Goal: Task Accomplishment & Management: Complete application form

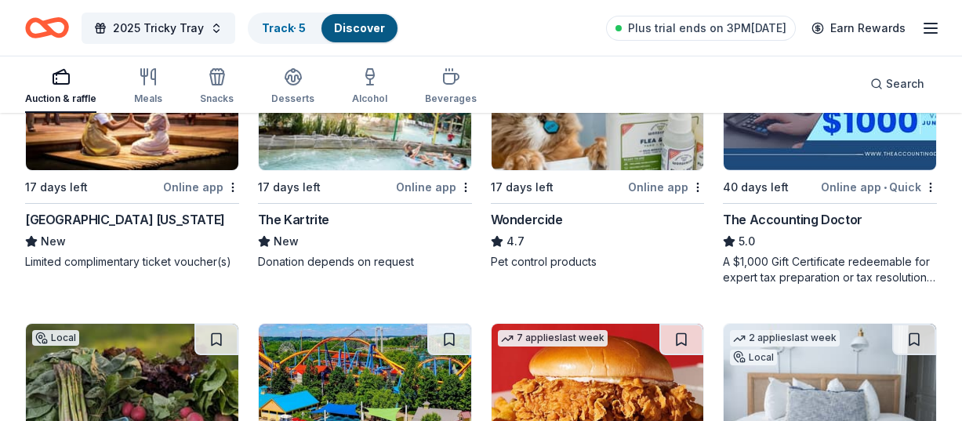
scroll to position [1020, 0]
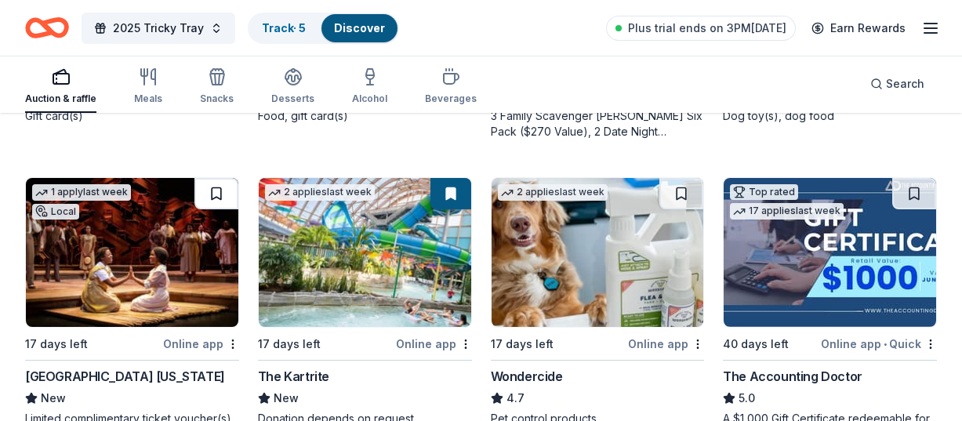
click at [213, 192] on button at bounding box center [217, 193] width 44 height 31
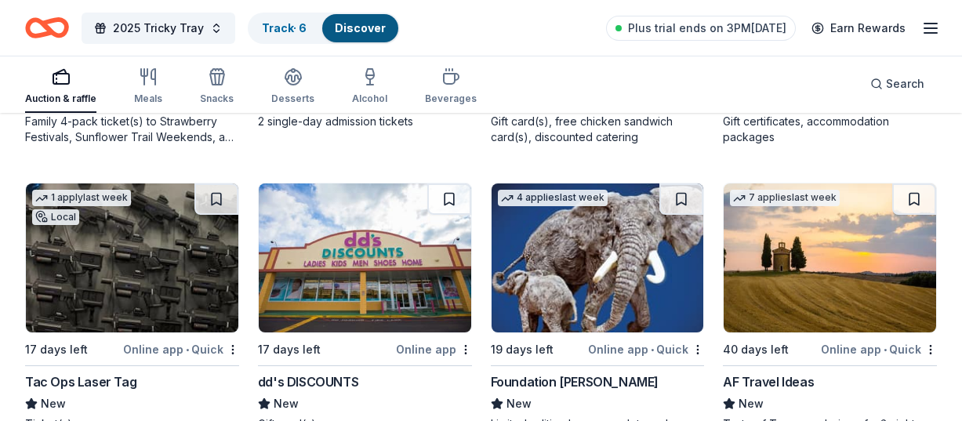
scroll to position [1647, 0]
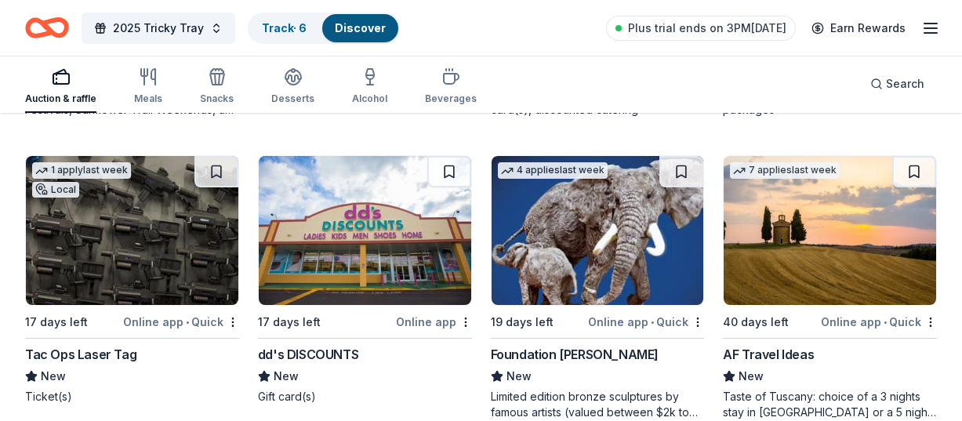
click at [155, 325] on div "Online app • Quick" at bounding box center [181, 322] width 116 height 20
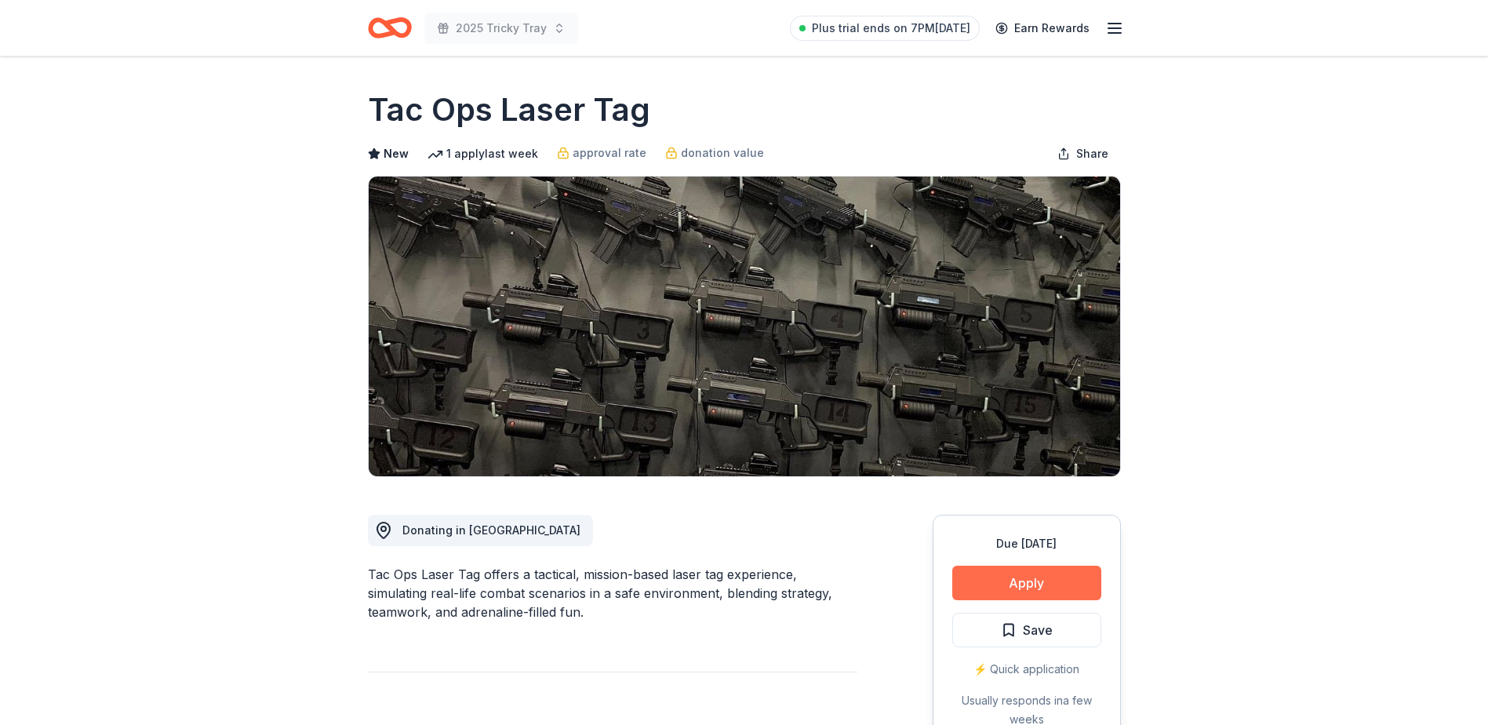
click at [962, 420] on button "Apply" at bounding box center [1026, 583] width 149 height 35
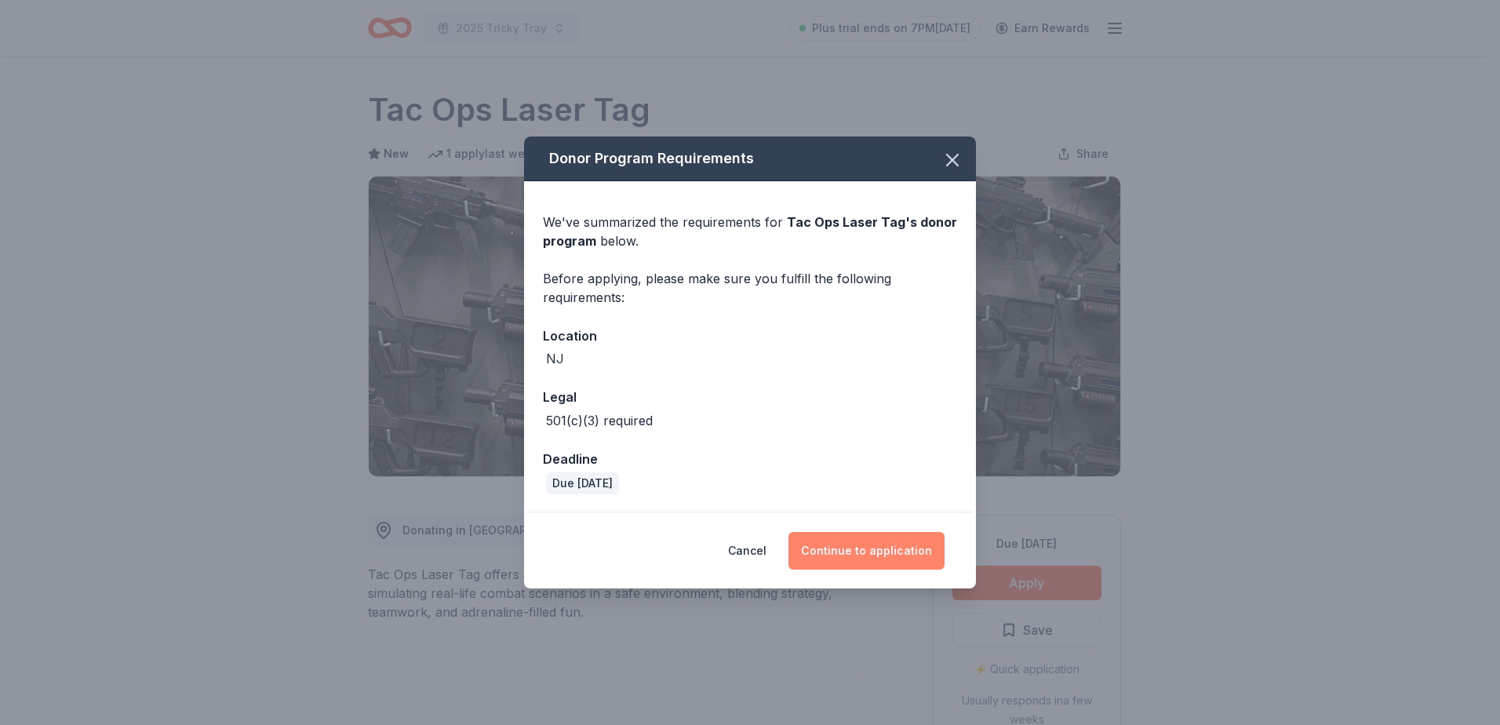
click at [838, 420] on button "Continue to application" at bounding box center [866, 551] width 156 height 38
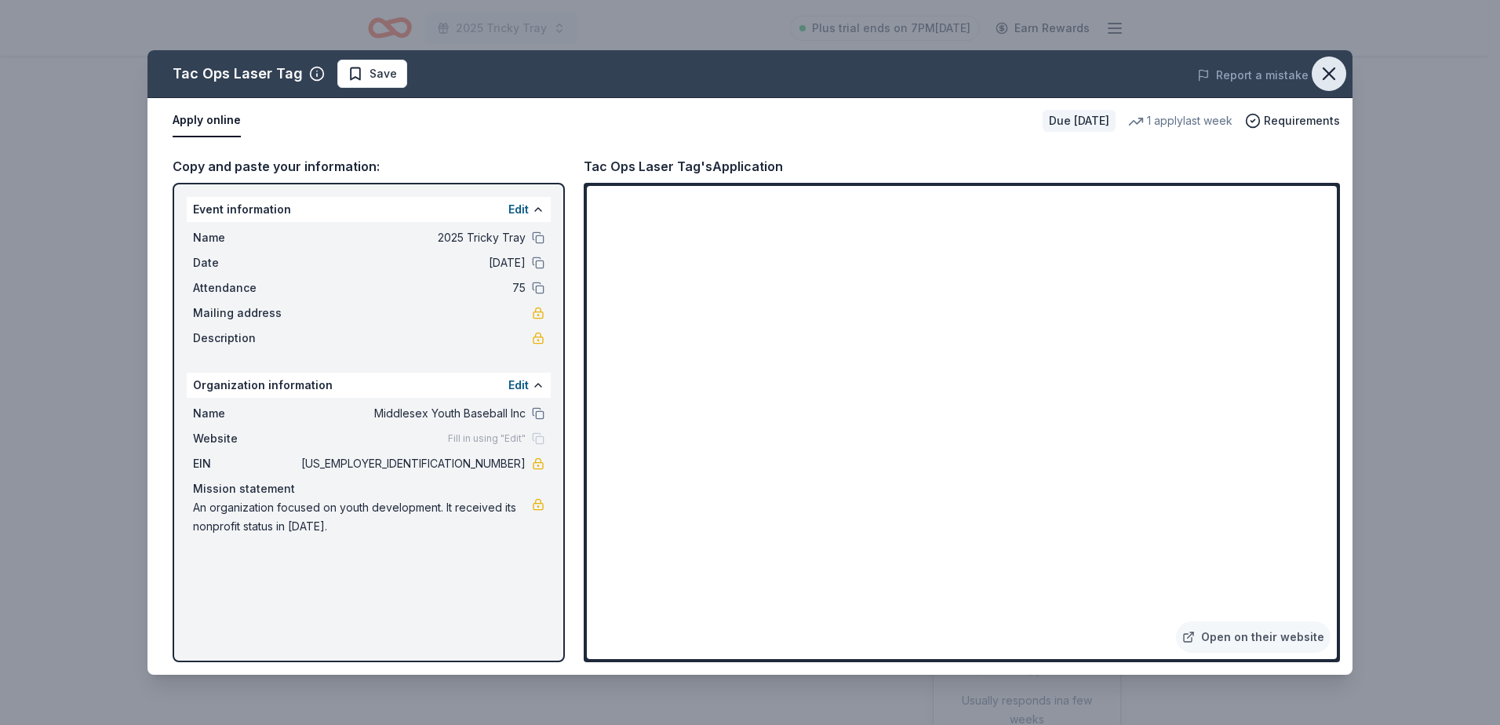
click at [962, 72] on icon "button" at bounding box center [1329, 74] width 22 height 22
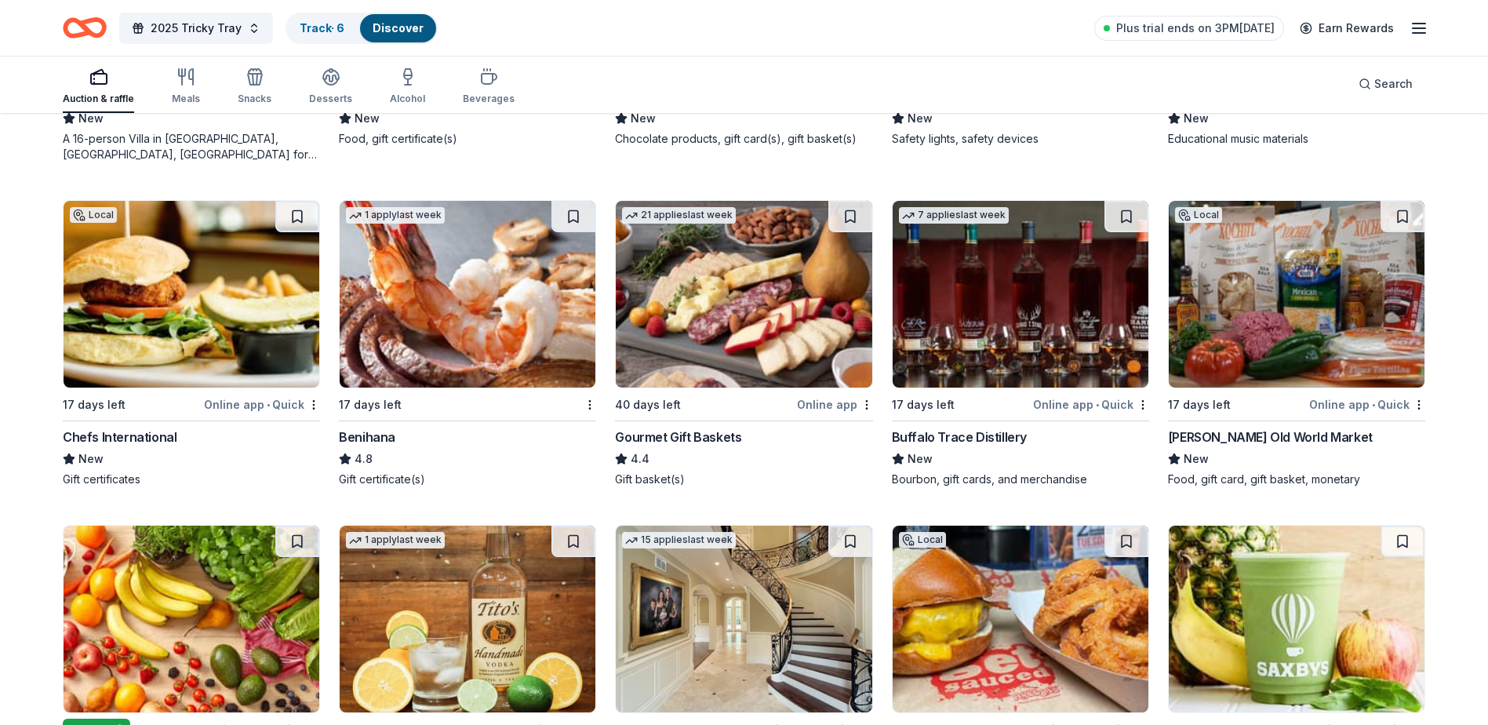
scroll to position [2824, 0]
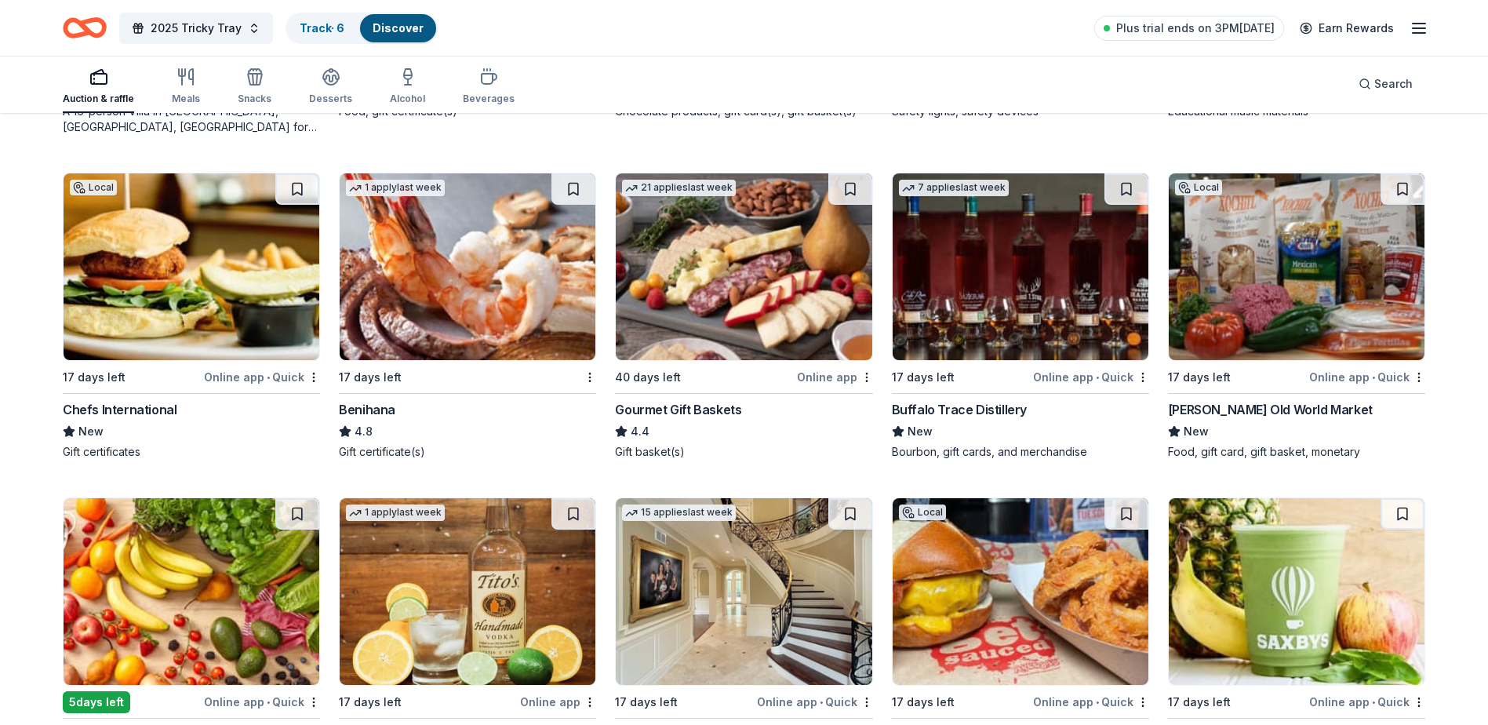
click at [431, 360] on div "1 apply last week" at bounding box center [467, 267] width 257 height 188
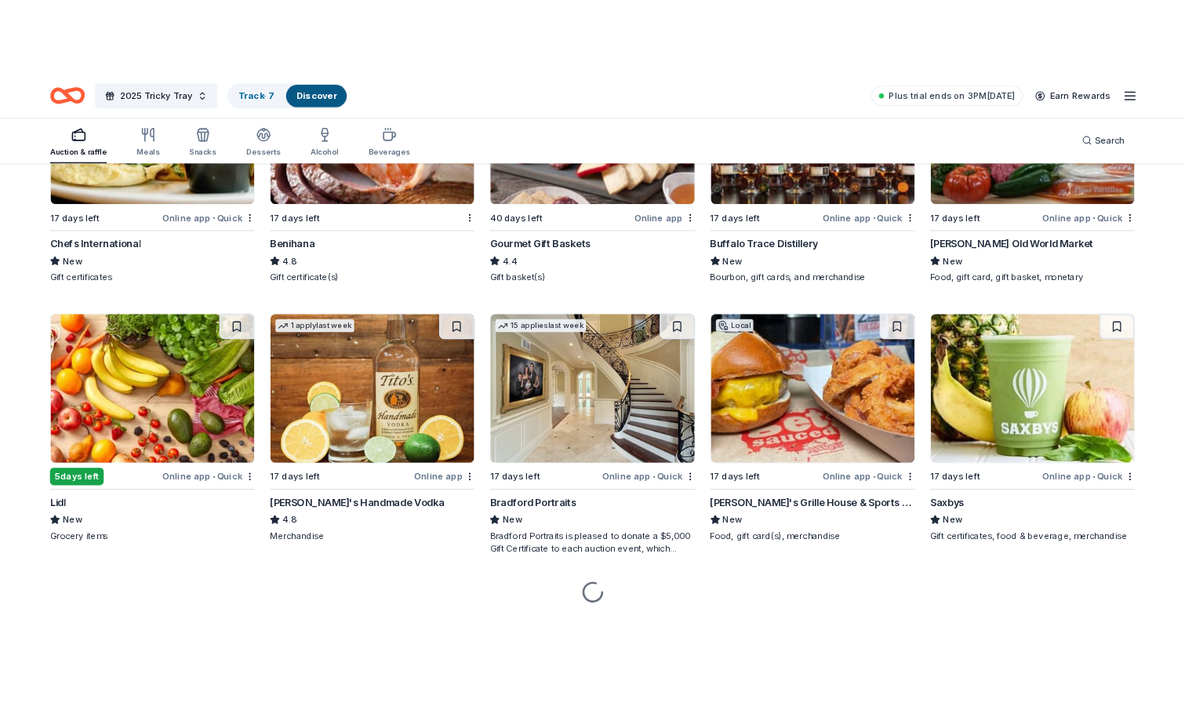
scroll to position [3024, 0]
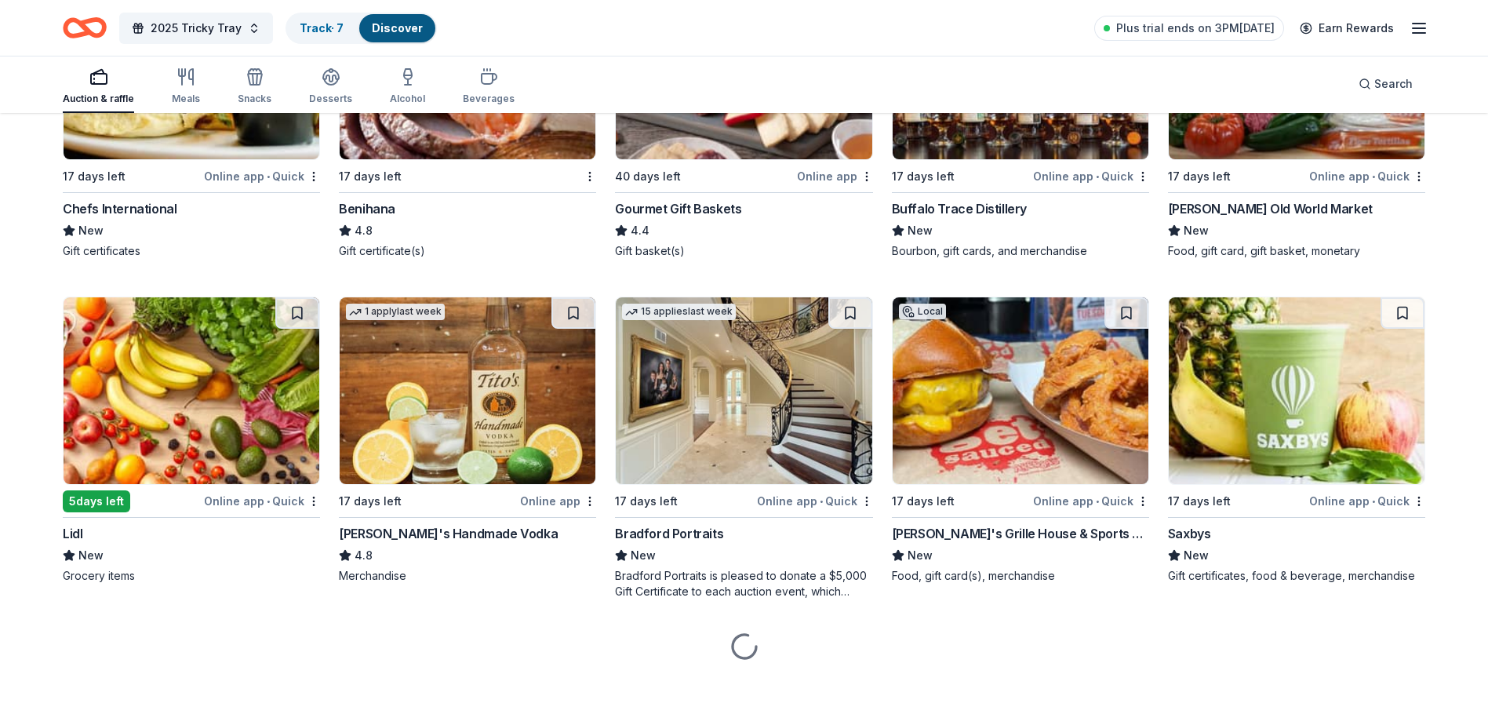
click at [522, 361] on img at bounding box center [468, 390] width 256 height 187
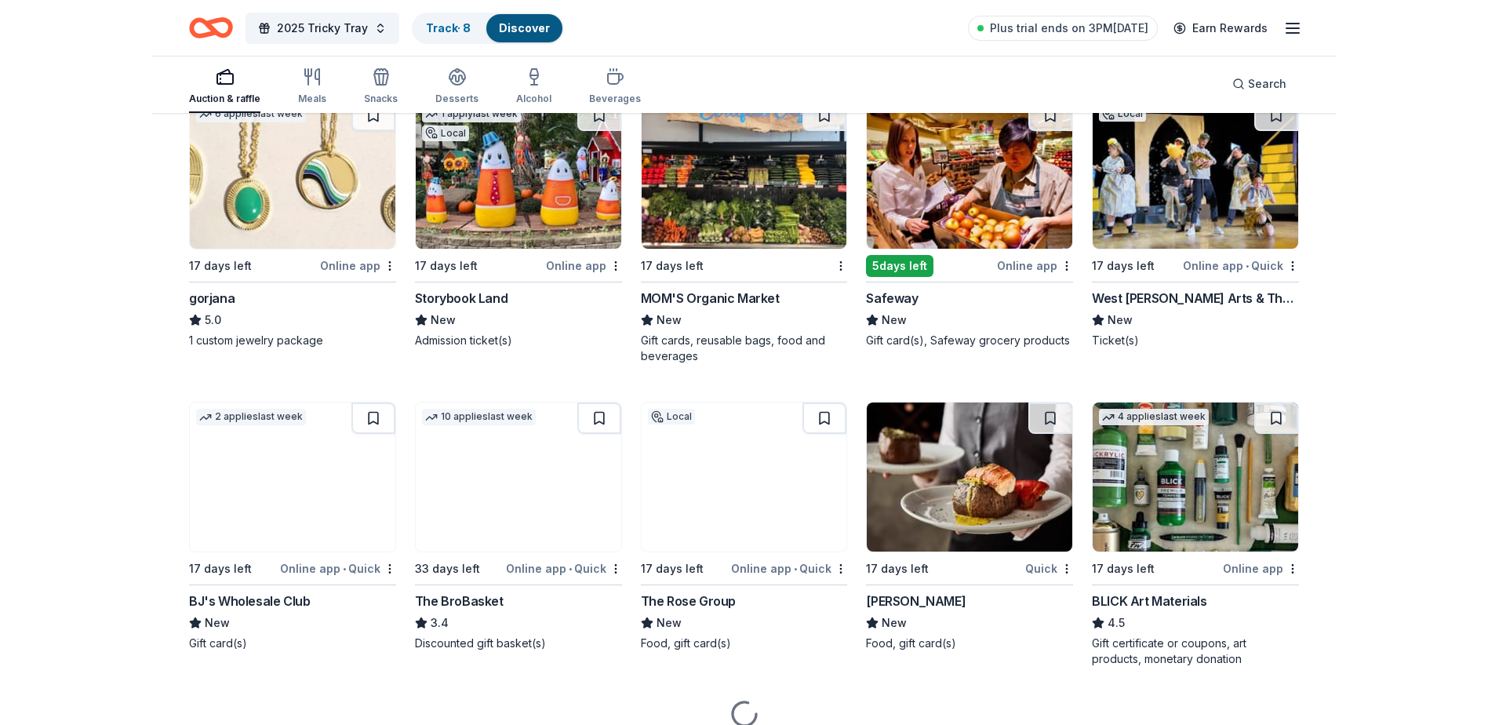
scroll to position [3260, 0]
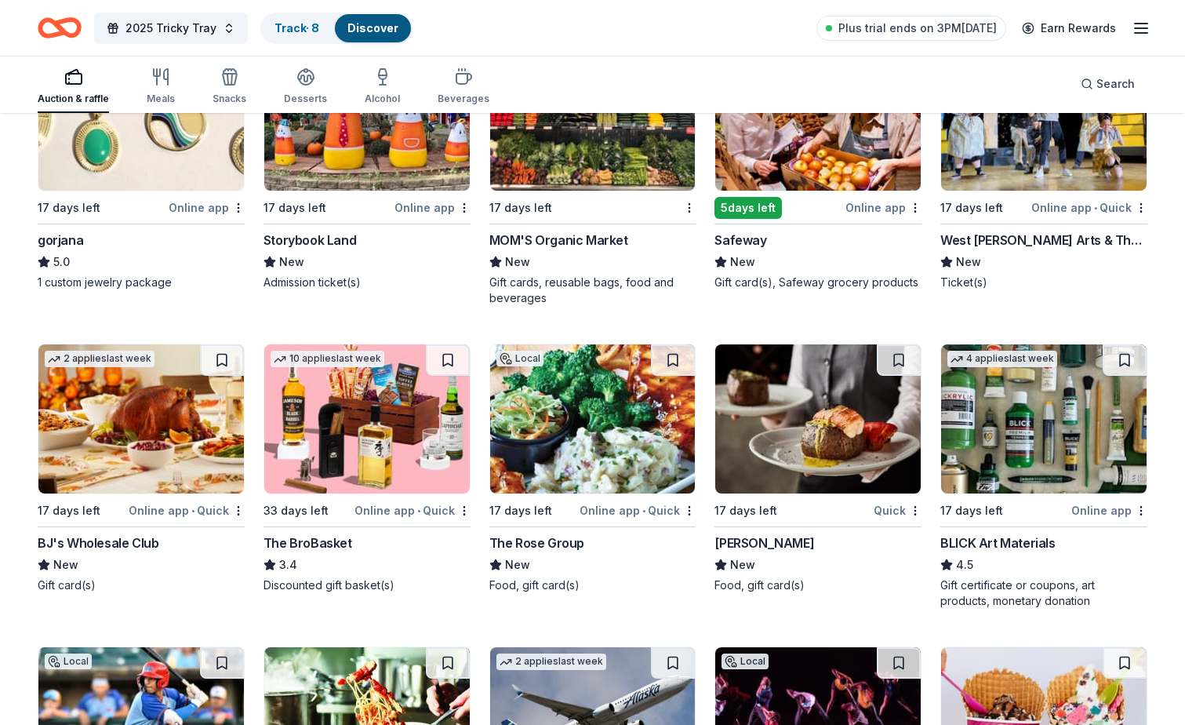
click at [100, 478] on img at bounding box center [141, 418] width 206 height 149
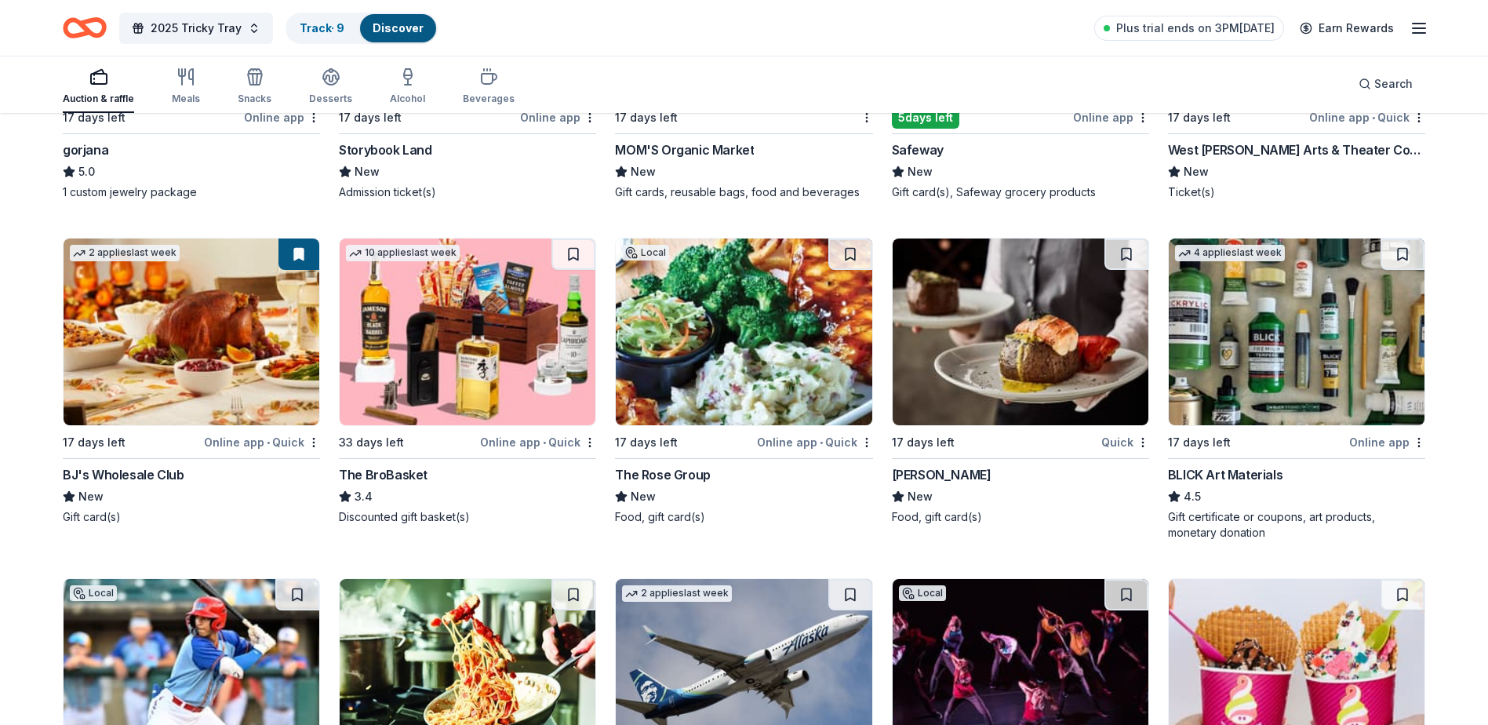
scroll to position [3730, 0]
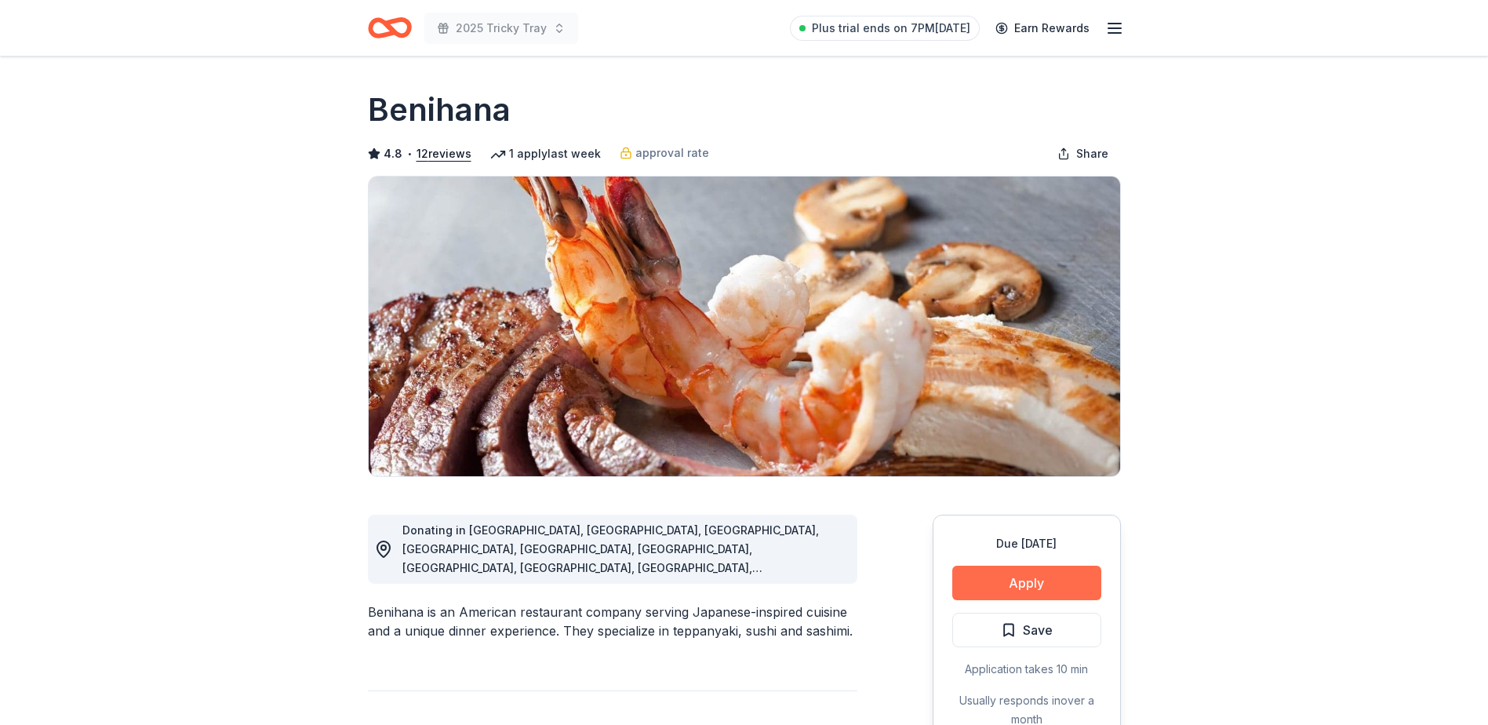
click at [1028, 585] on button "Apply" at bounding box center [1026, 583] width 149 height 35
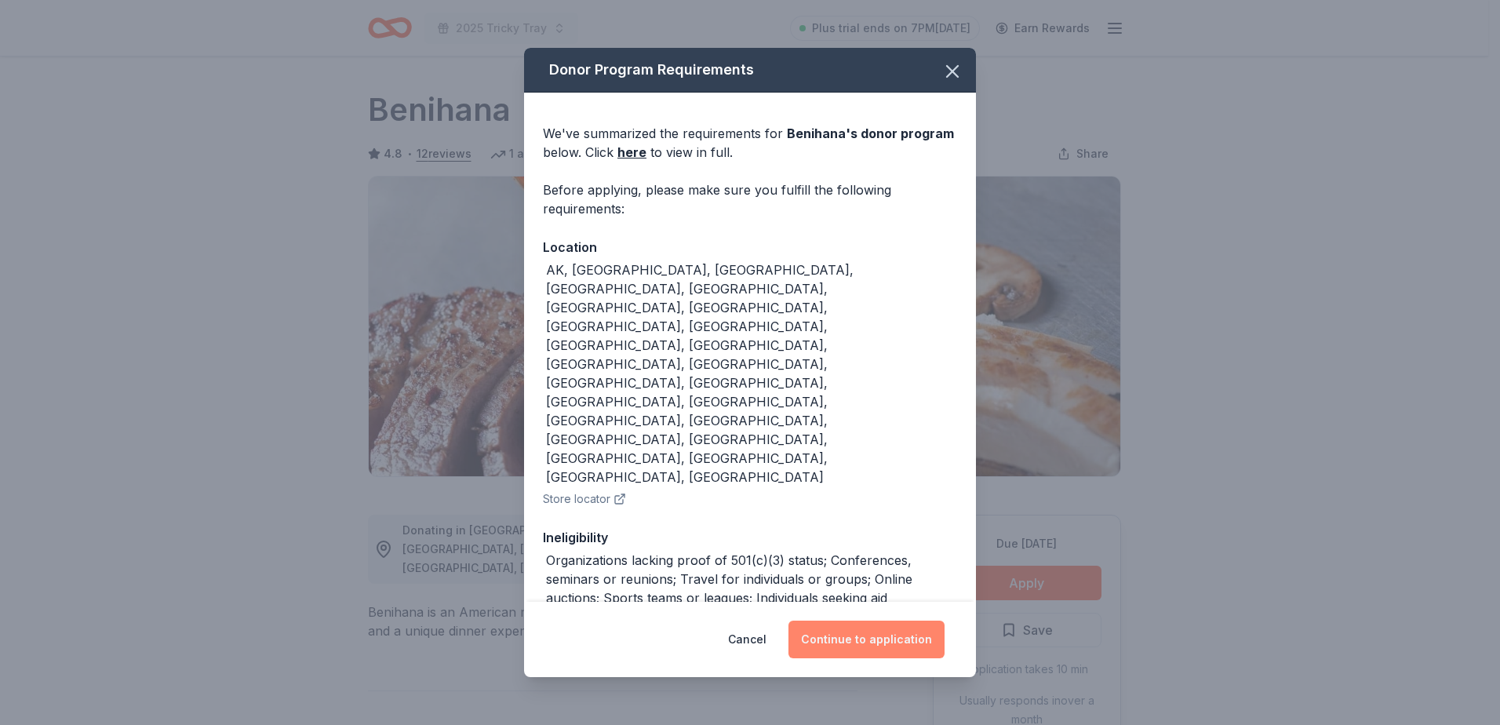
click at [857, 620] on button "Continue to application" at bounding box center [866, 639] width 156 height 38
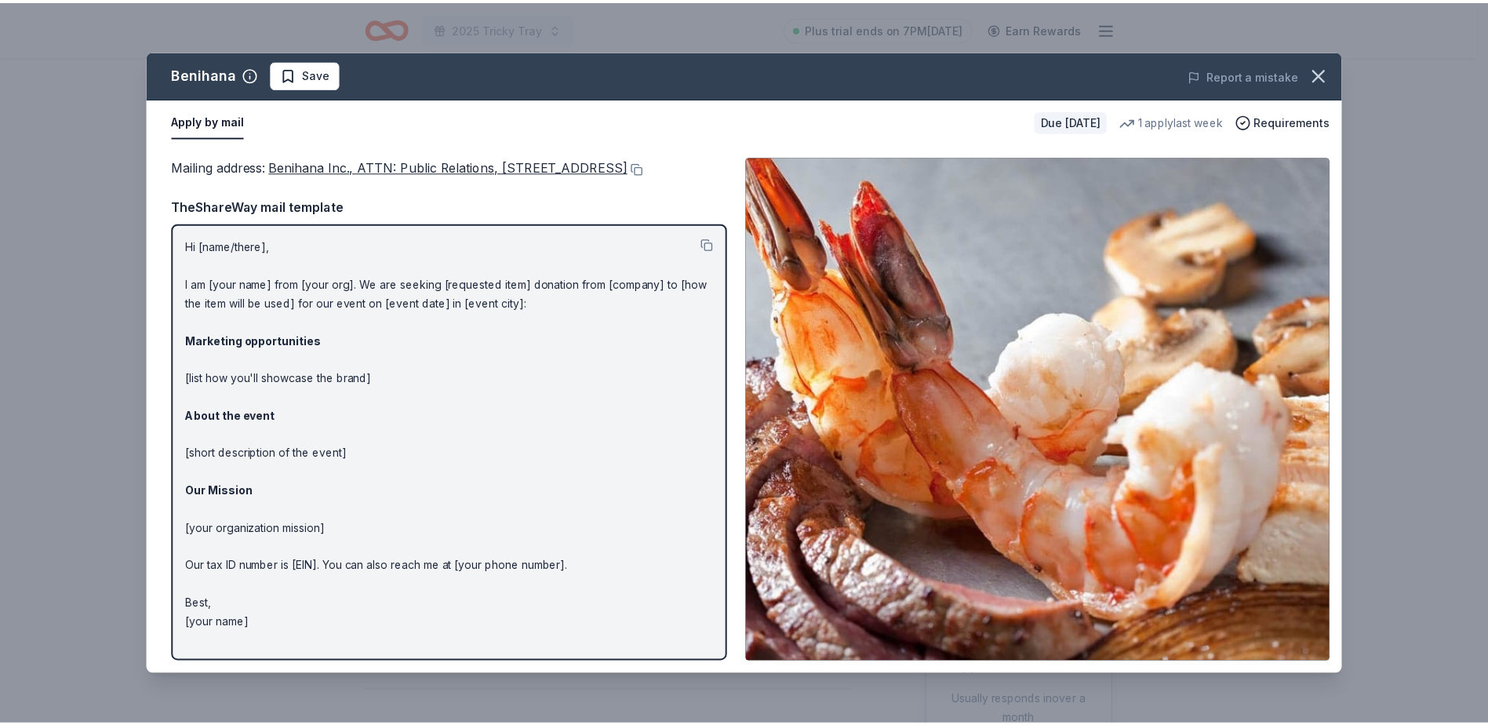
scroll to position [5, 0]
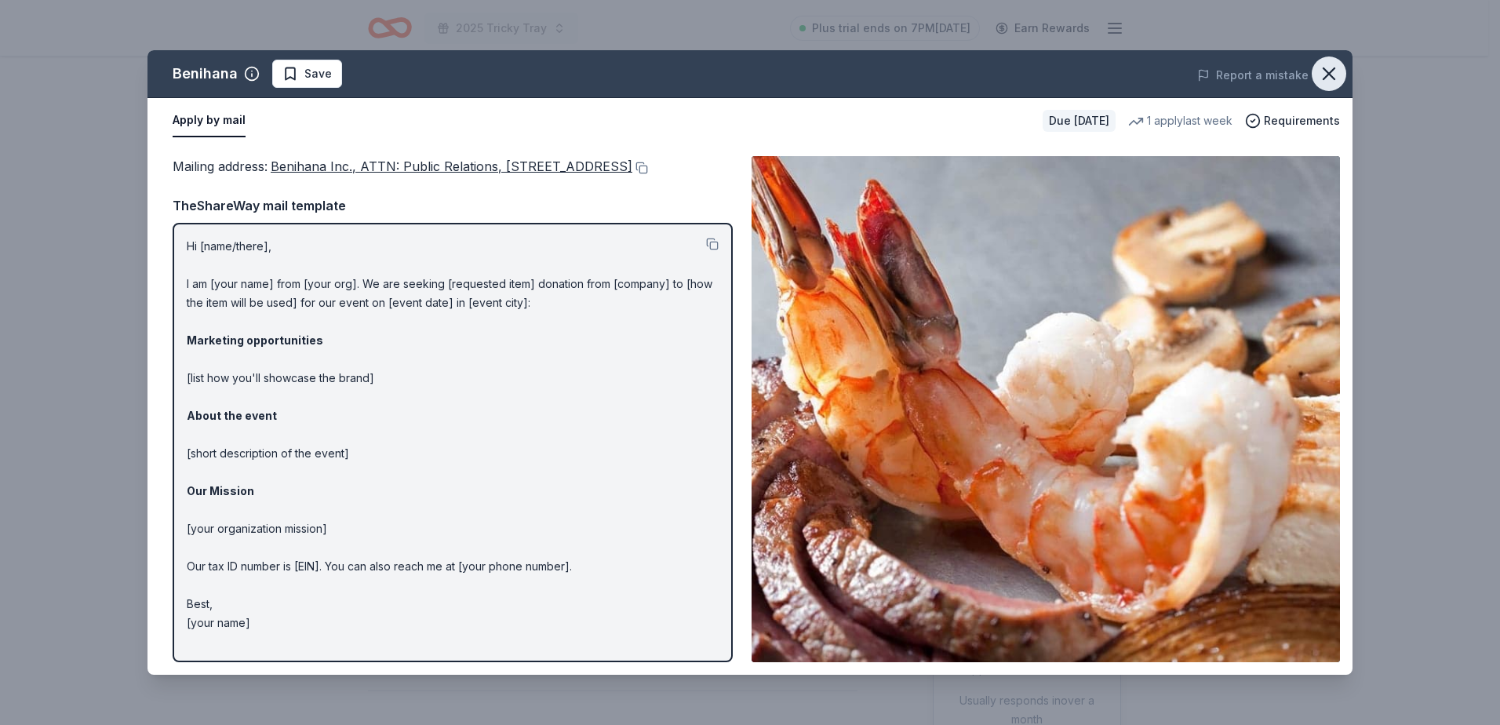
click at [1338, 77] on button "button" at bounding box center [1328, 73] width 35 height 35
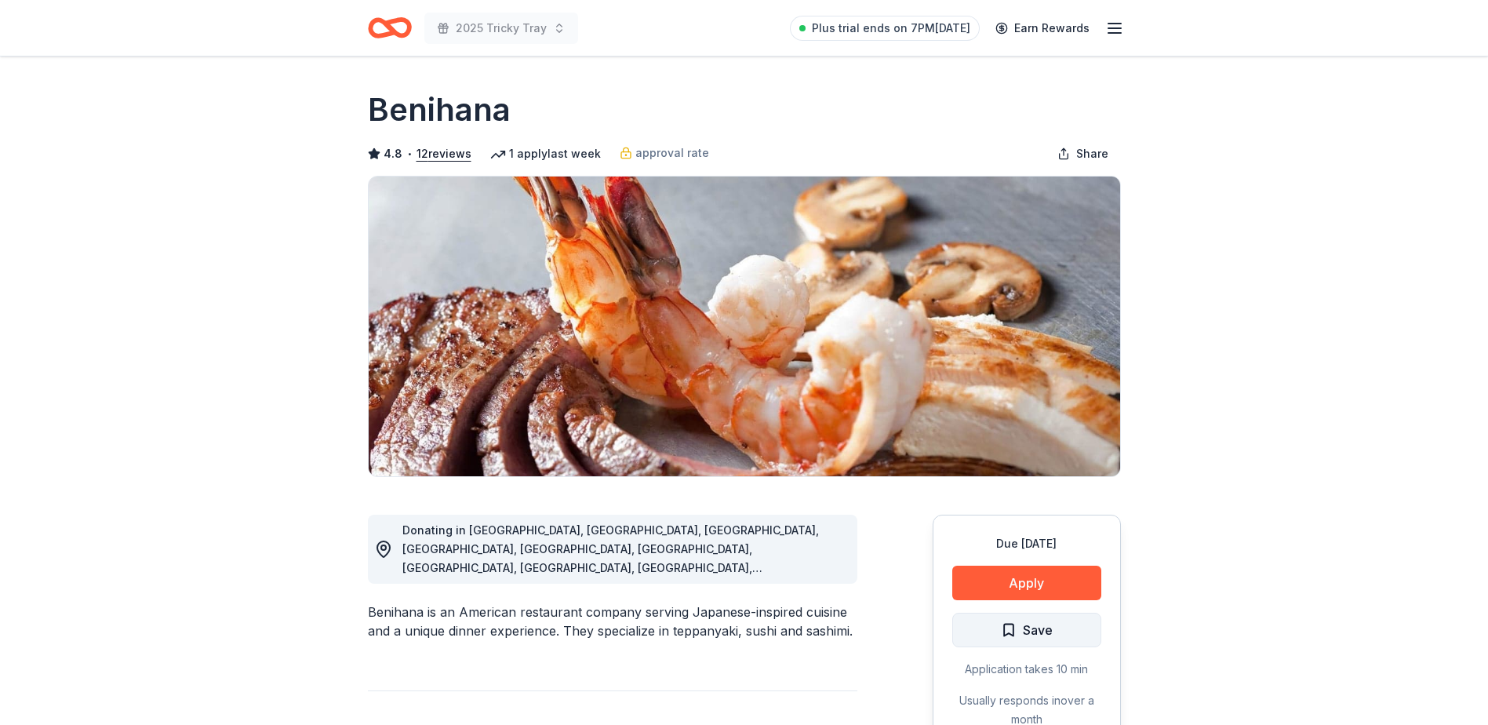
click at [1031, 628] on span "Save" at bounding box center [1038, 630] width 30 height 20
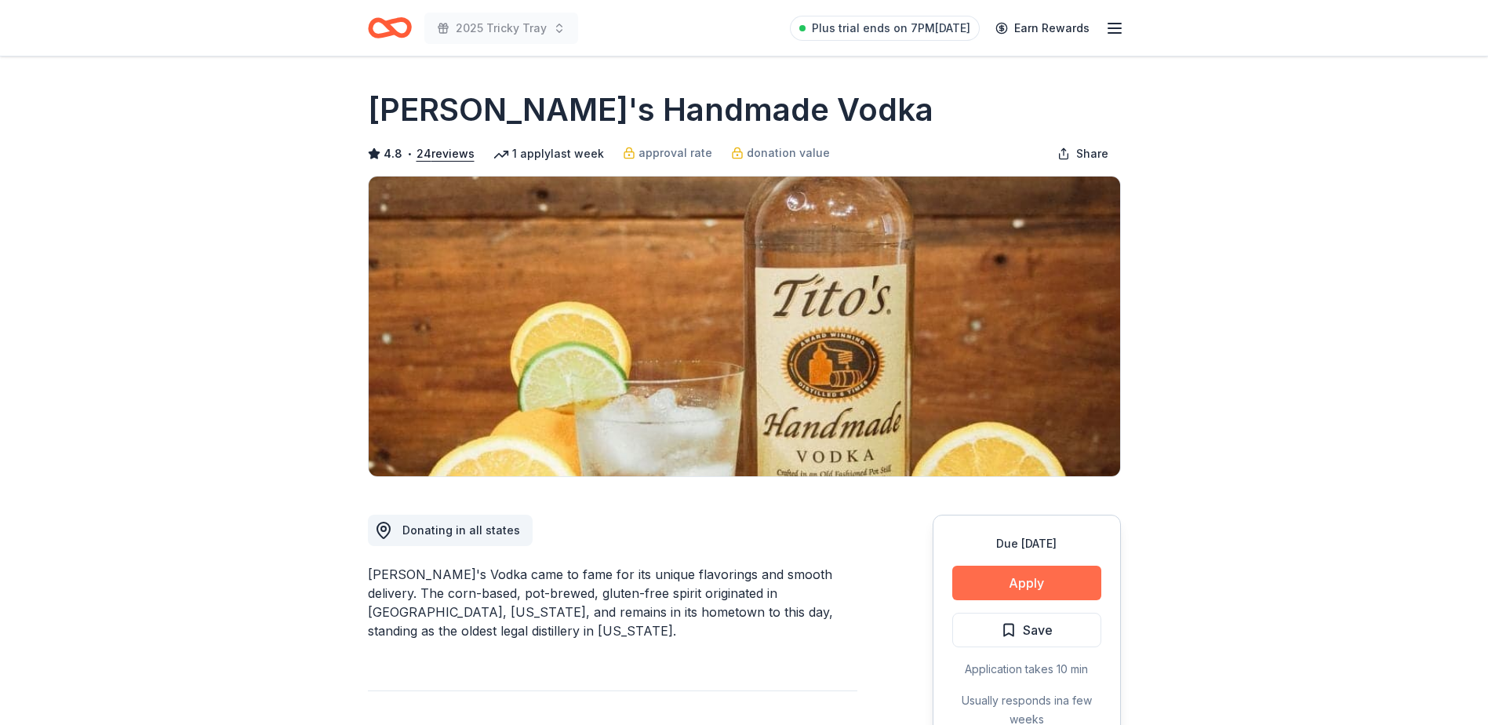
click at [1006, 585] on button "Apply" at bounding box center [1026, 583] width 149 height 35
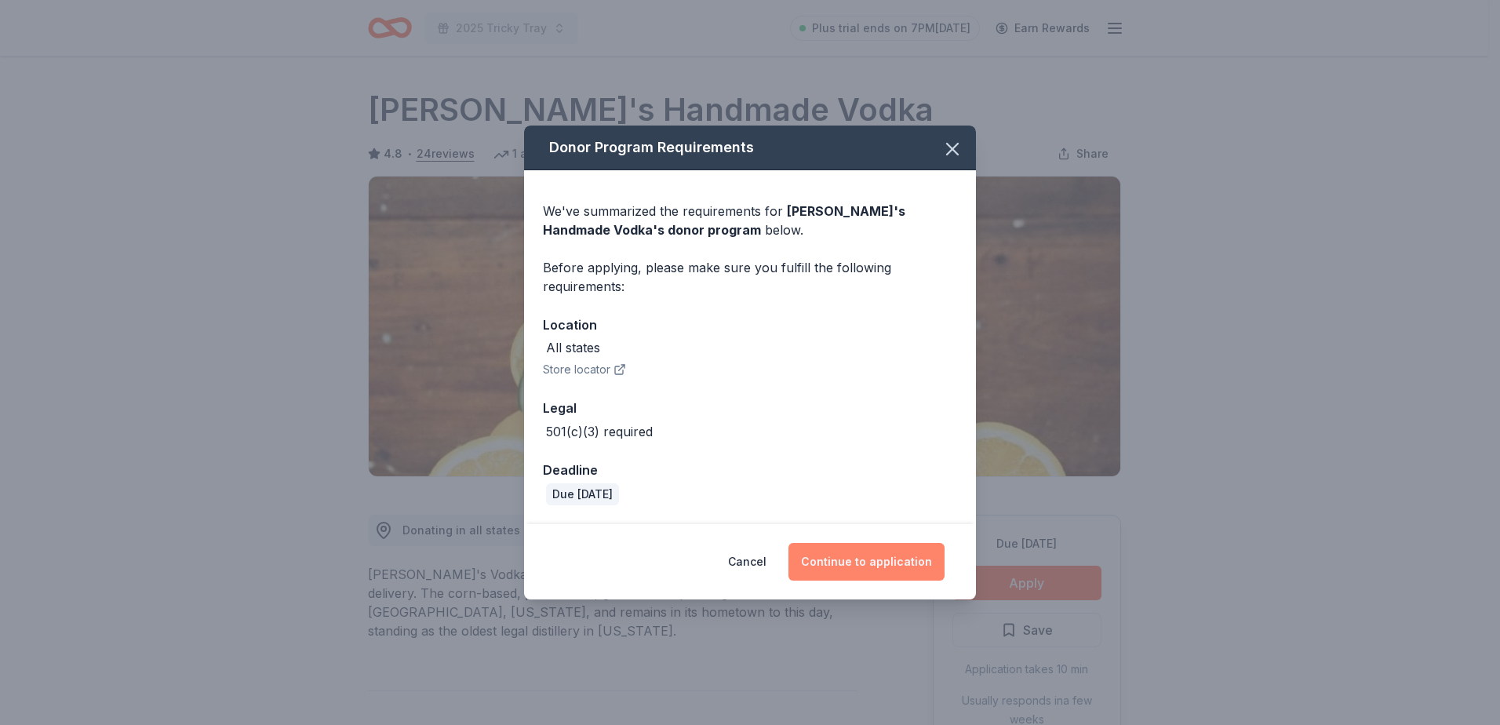
click at [887, 556] on button "Continue to application" at bounding box center [866, 562] width 156 height 38
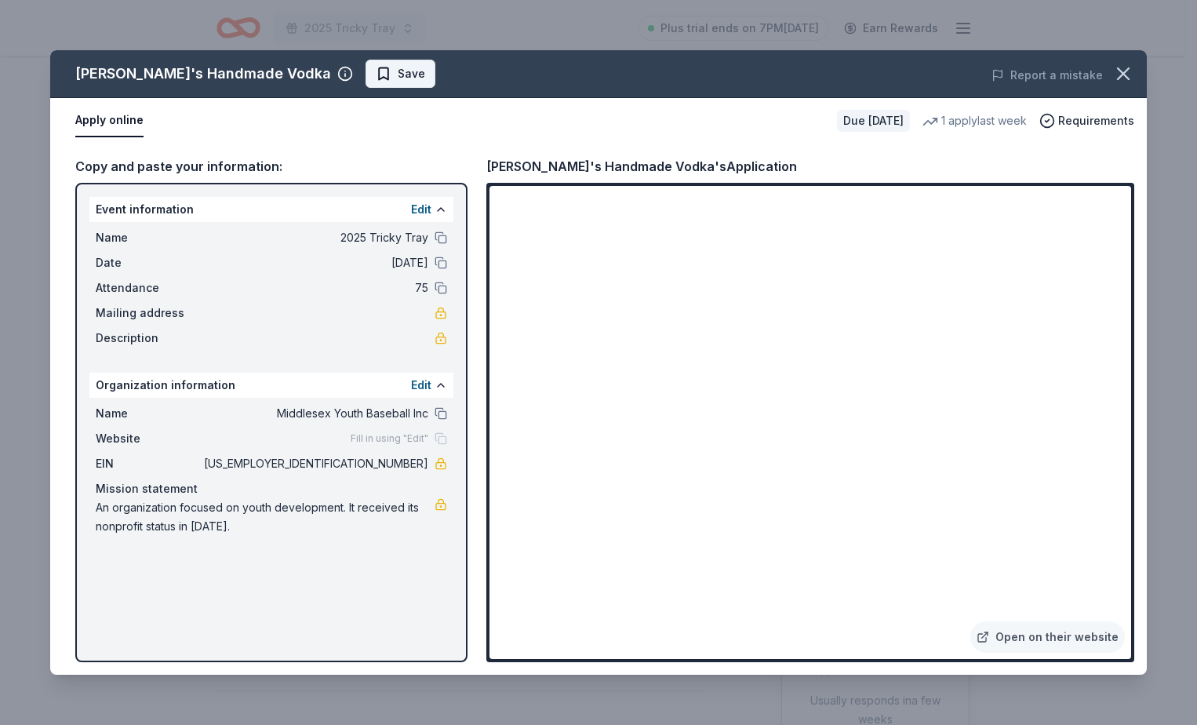
click at [366, 83] on button "Save" at bounding box center [401, 74] width 70 height 28
click at [1126, 76] on icon "button" at bounding box center [1123, 73] width 11 height 11
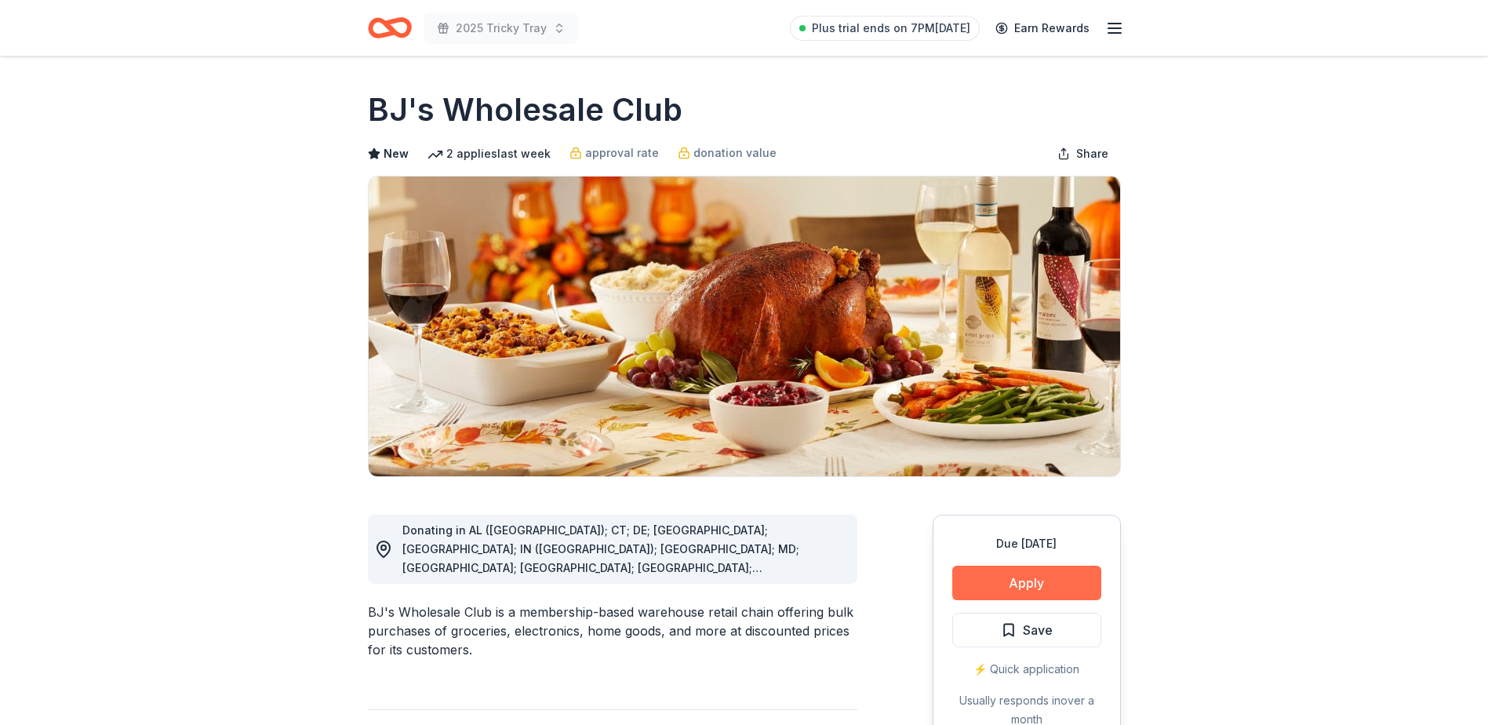
click at [1047, 584] on button "Apply" at bounding box center [1026, 583] width 149 height 35
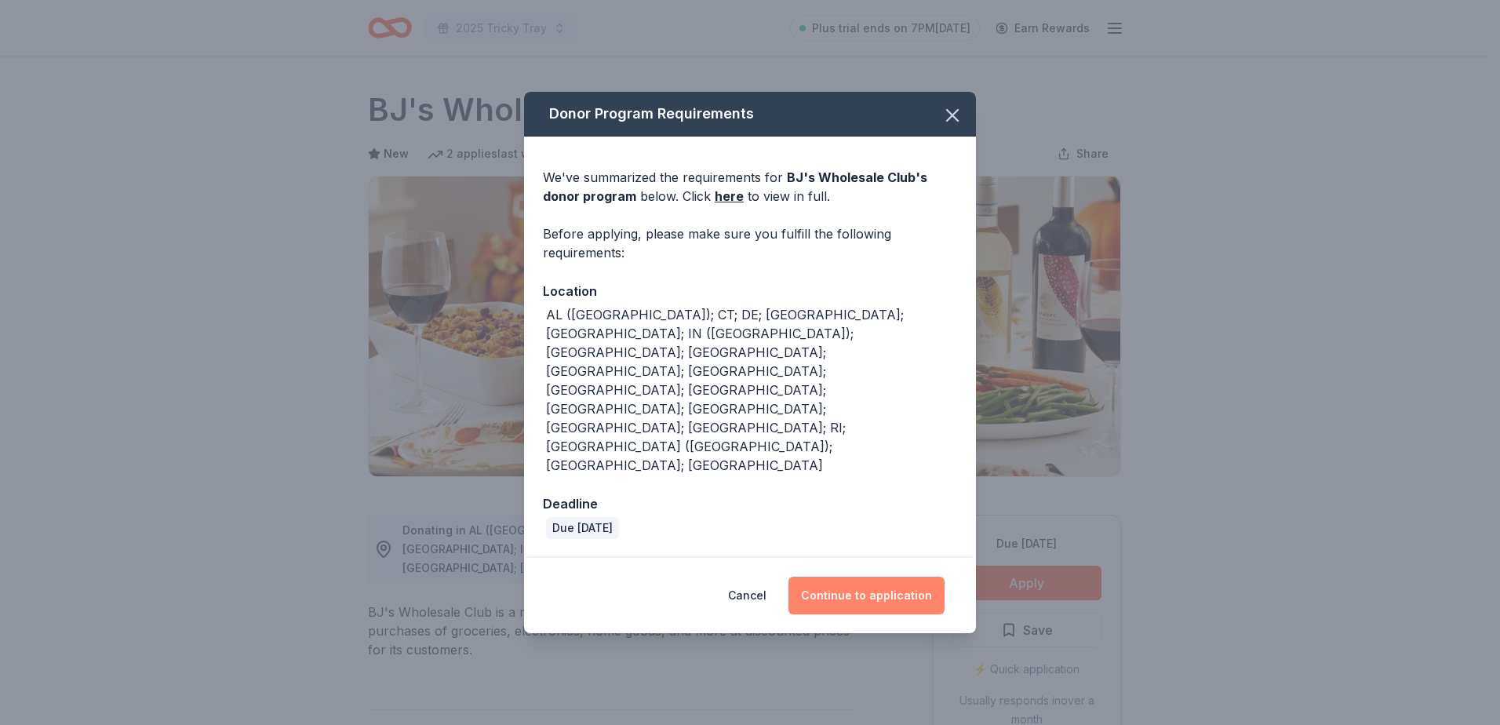
click at [857, 577] on button "Continue to application" at bounding box center [866, 596] width 156 height 38
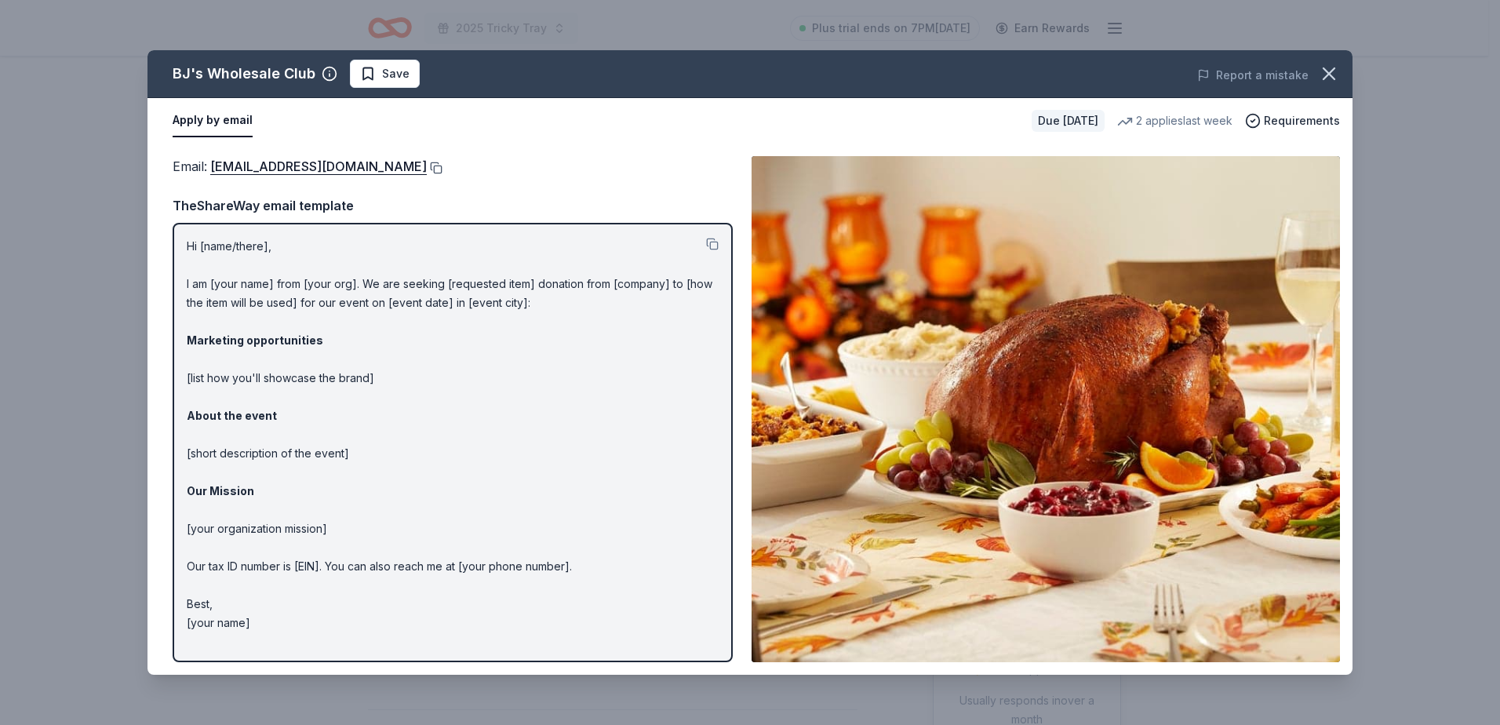
click at [427, 167] on button at bounding box center [435, 168] width 16 height 13
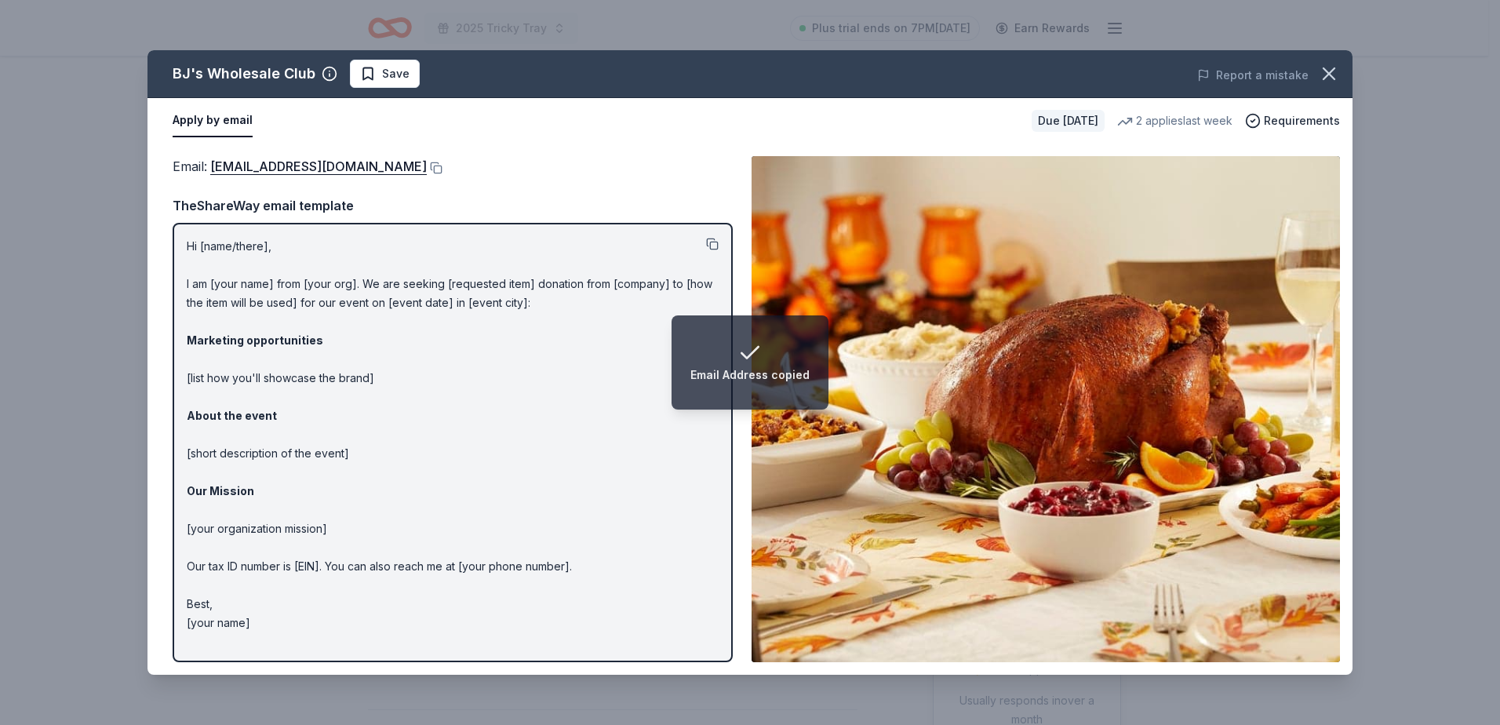
click at [712, 239] on button at bounding box center [712, 244] width 13 height 13
click at [397, 80] on span "Save" at bounding box center [395, 73] width 27 height 19
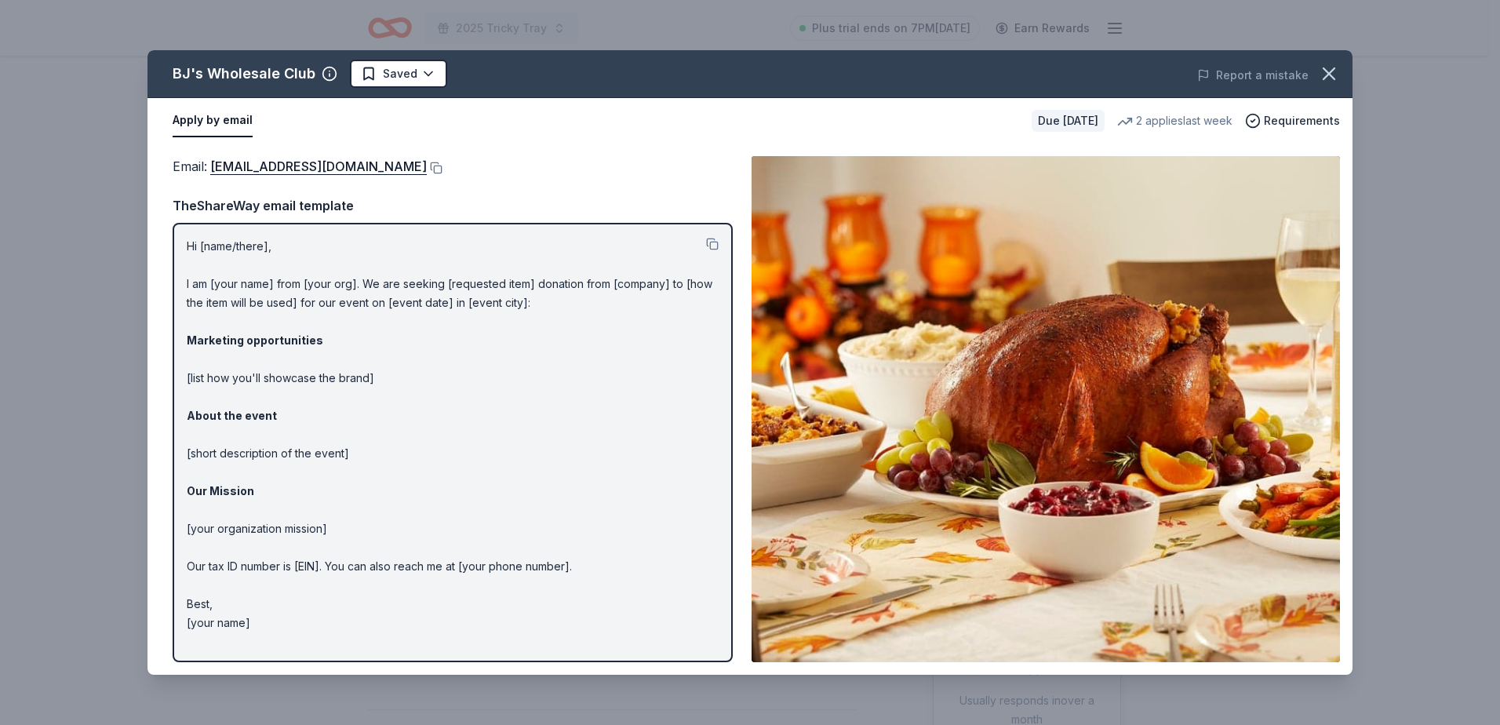
click at [533, 125] on div "Apply by email" at bounding box center [596, 120] width 846 height 33
click at [1184, 68] on icon "button" at bounding box center [1328, 73] width 11 height 11
